Goal: Task Accomplishment & Management: Use online tool/utility

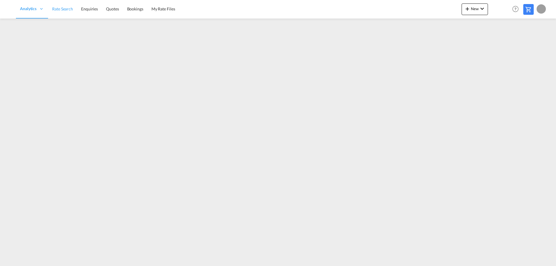
click at [58, 8] on span "Rate Search" at bounding box center [62, 8] width 21 height 5
click at [481, 13] on button "New" at bounding box center [475, 9] width 26 height 12
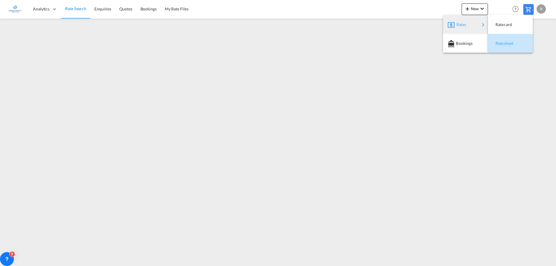
click at [502, 43] on span "Ratesheet" at bounding box center [499, 44] width 6 height 12
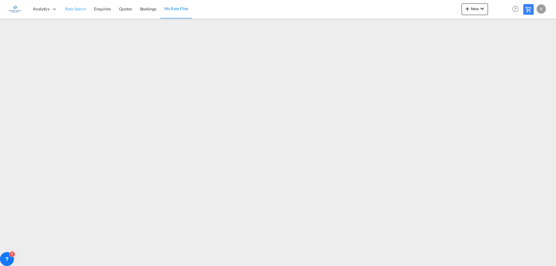
click at [73, 10] on span "Rate Search" at bounding box center [75, 8] width 21 height 5
click at [57, 8] on span "Rate Search" at bounding box center [62, 8] width 21 height 5
click at [477, 12] on button "New" at bounding box center [475, 9] width 26 height 12
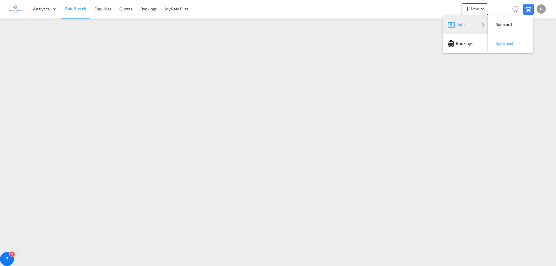
click at [502, 43] on span "Ratesheet" at bounding box center [499, 44] width 6 height 12
